Goal: Task Accomplishment & Management: Manage account settings

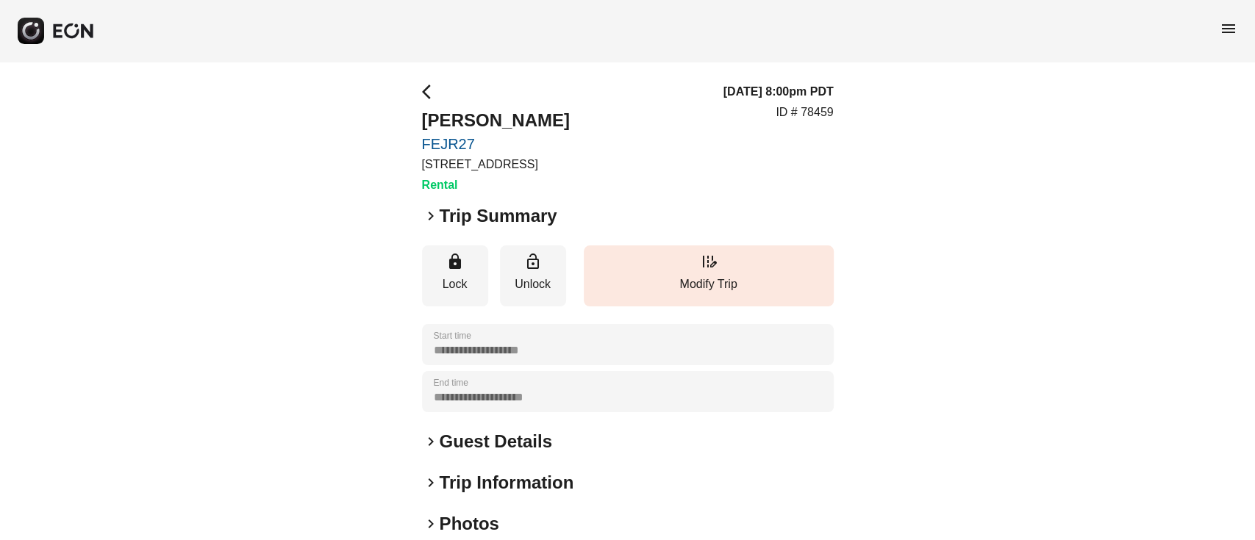
click at [1220, 28] on span "menu" at bounding box center [1229, 29] width 18 height 18
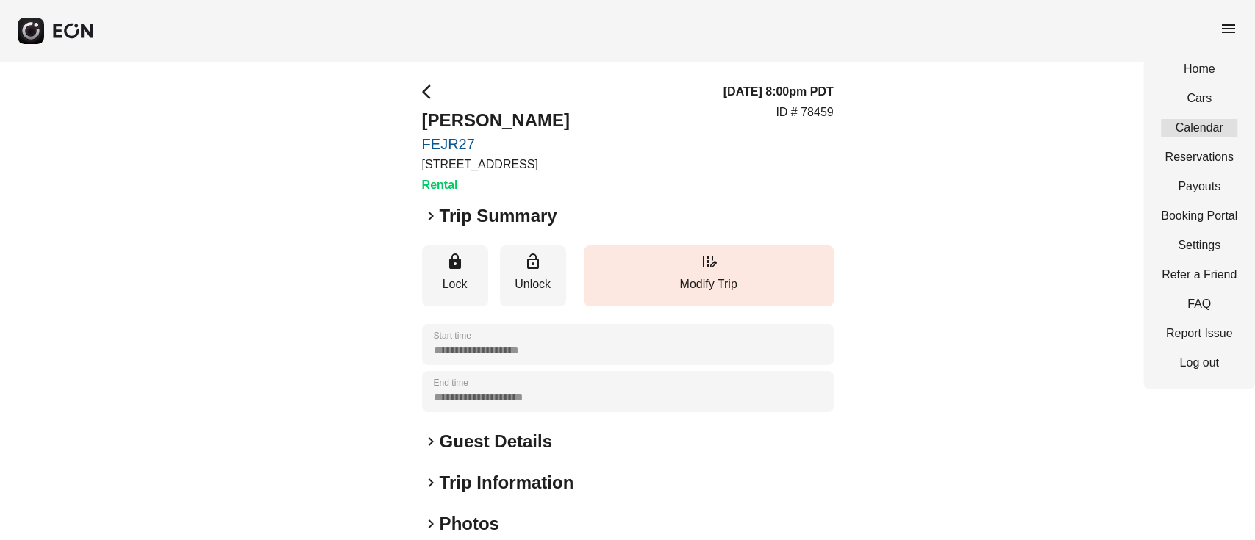
click at [1204, 121] on link "Calendar" at bounding box center [1199, 128] width 76 height 18
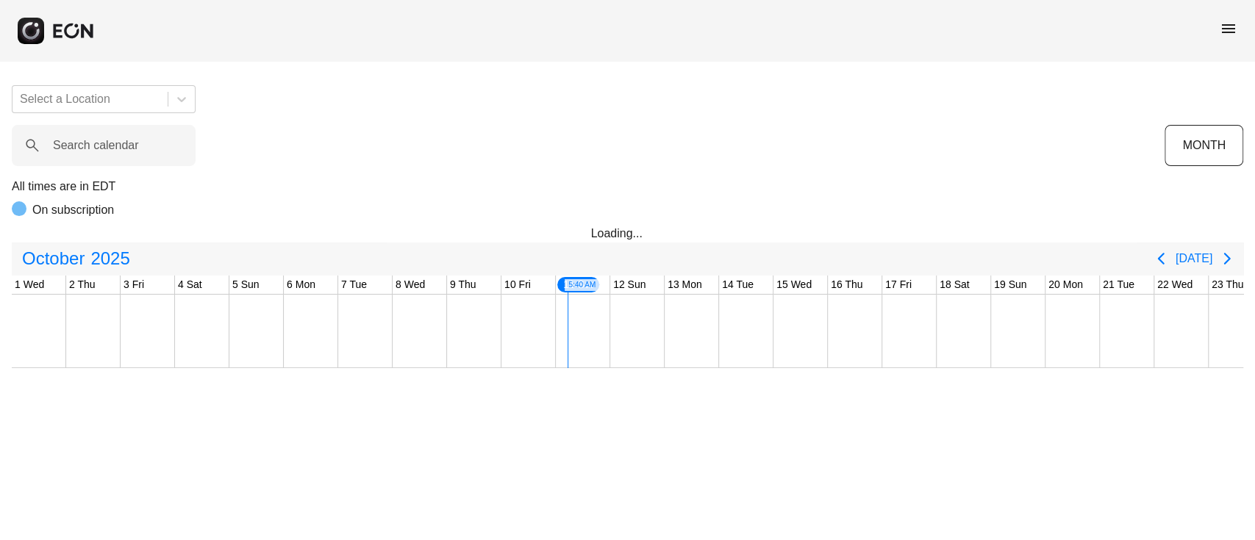
scroll to position [0, 454]
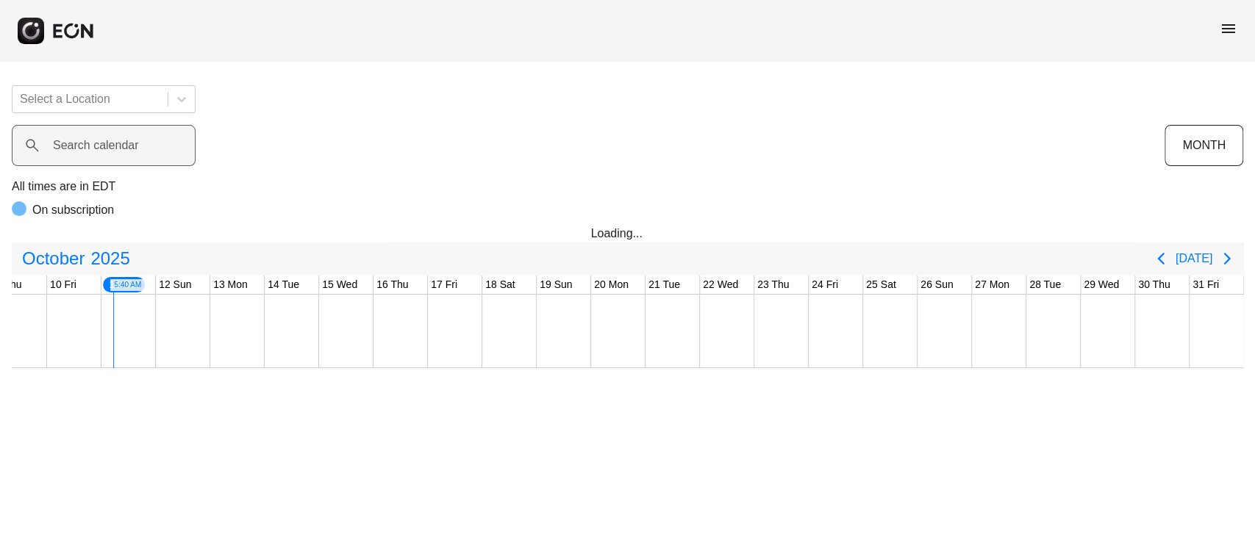
click at [118, 143] on label "Search calendar" at bounding box center [96, 146] width 86 height 18
click at [118, 143] on calendar "Search calendar" at bounding box center [104, 145] width 184 height 41
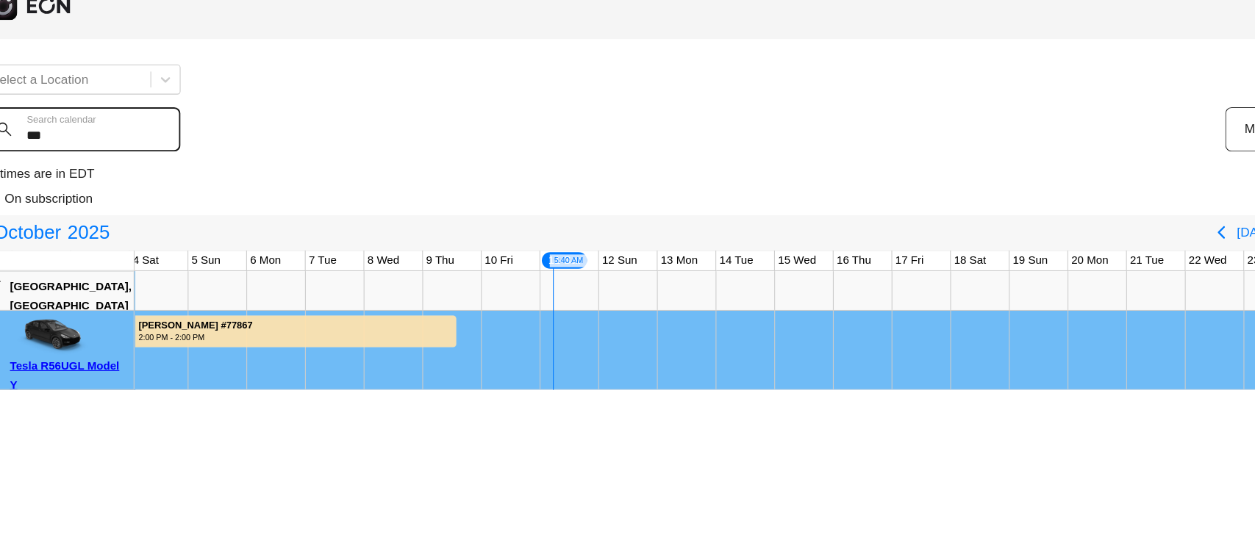
scroll to position [0, 169]
type calendar "***"
